Goal: Information Seeking & Learning: Learn about a topic

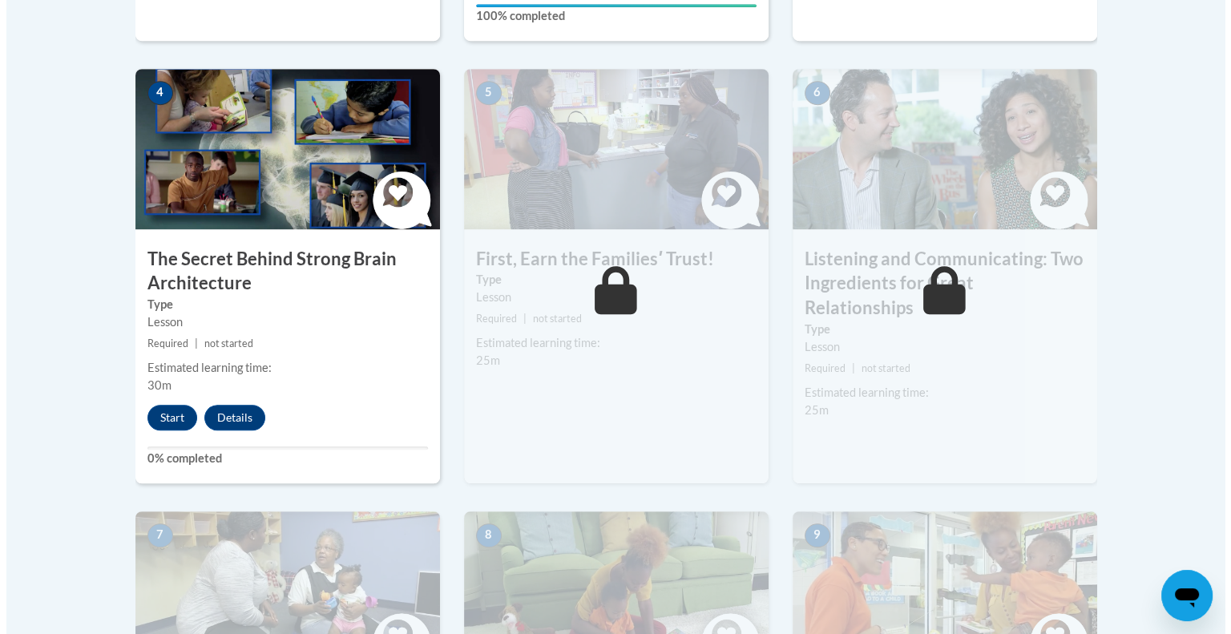
scroll to position [913, 0]
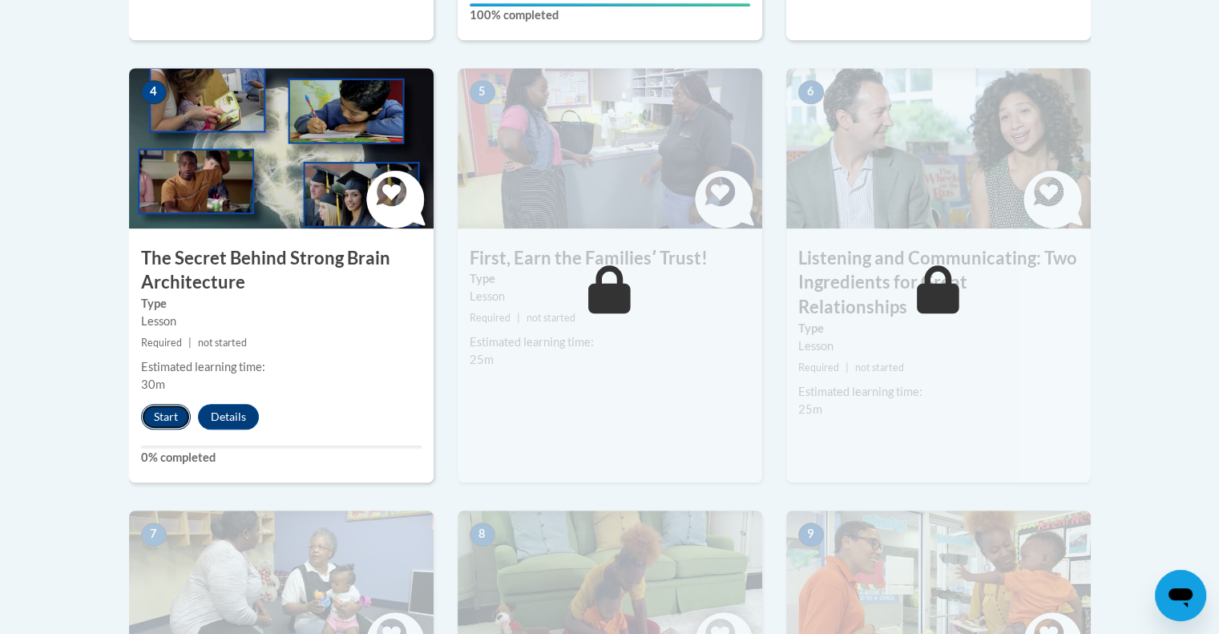
click at [170, 415] on button "Start" at bounding box center [166, 417] width 50 height 26
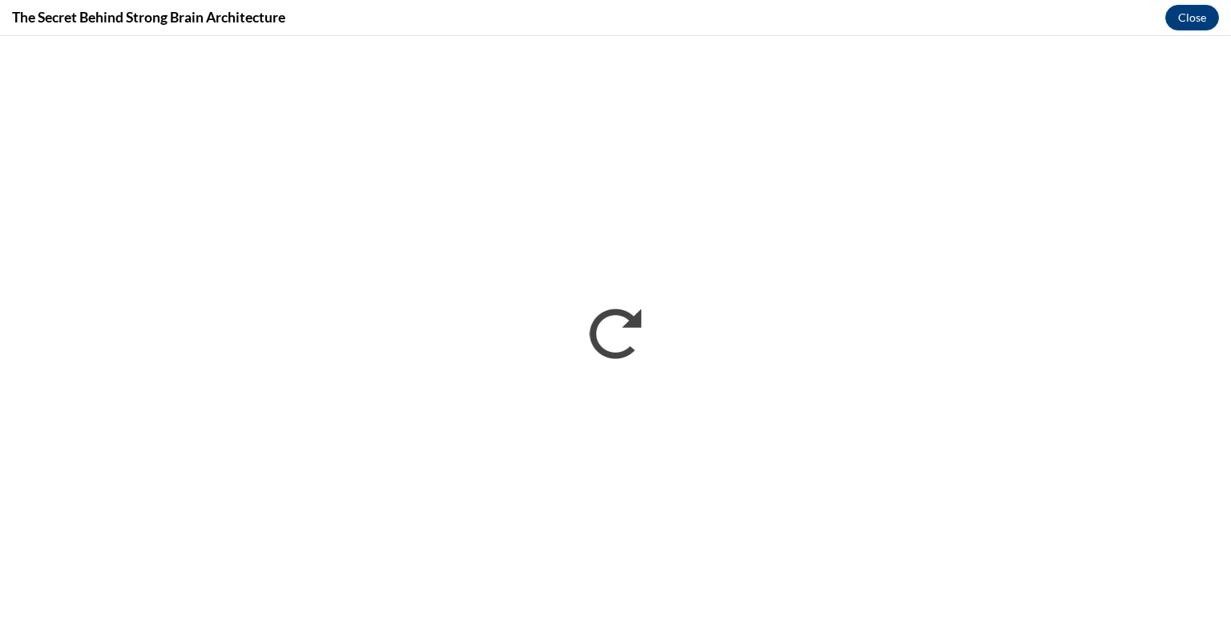
scroll to position [0, 0]
